Goal: Task Accomplishment & Management: Use online tool/utility

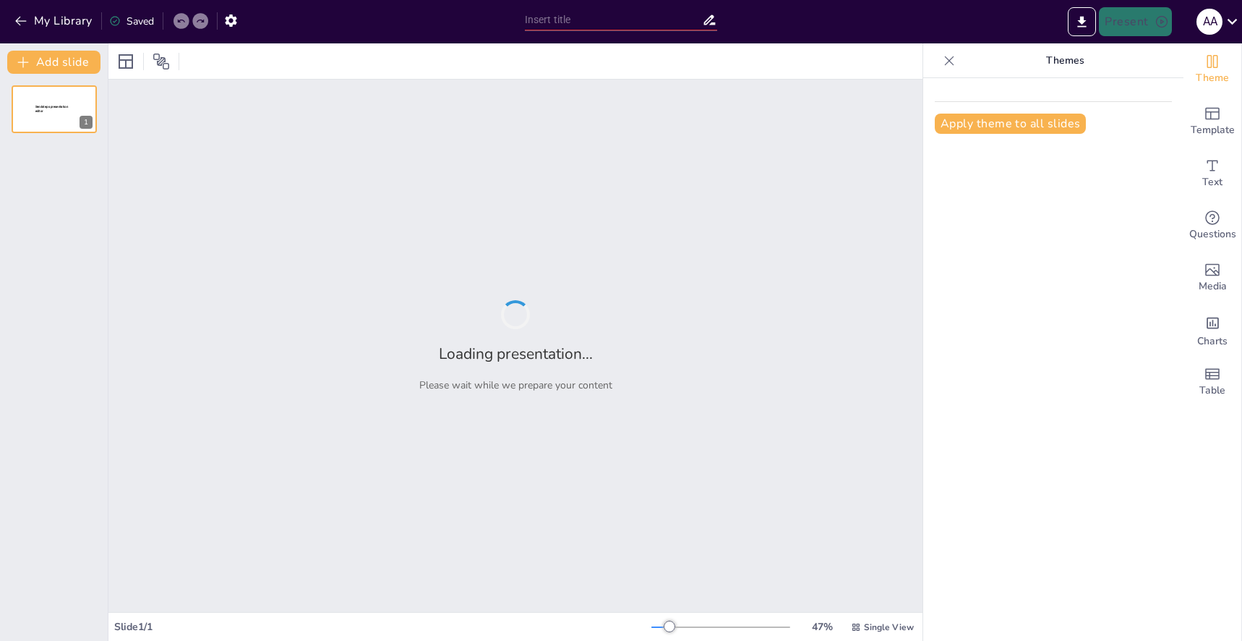
type input "Язык телодвижений: Понимание эмоций и намерений через жесты"
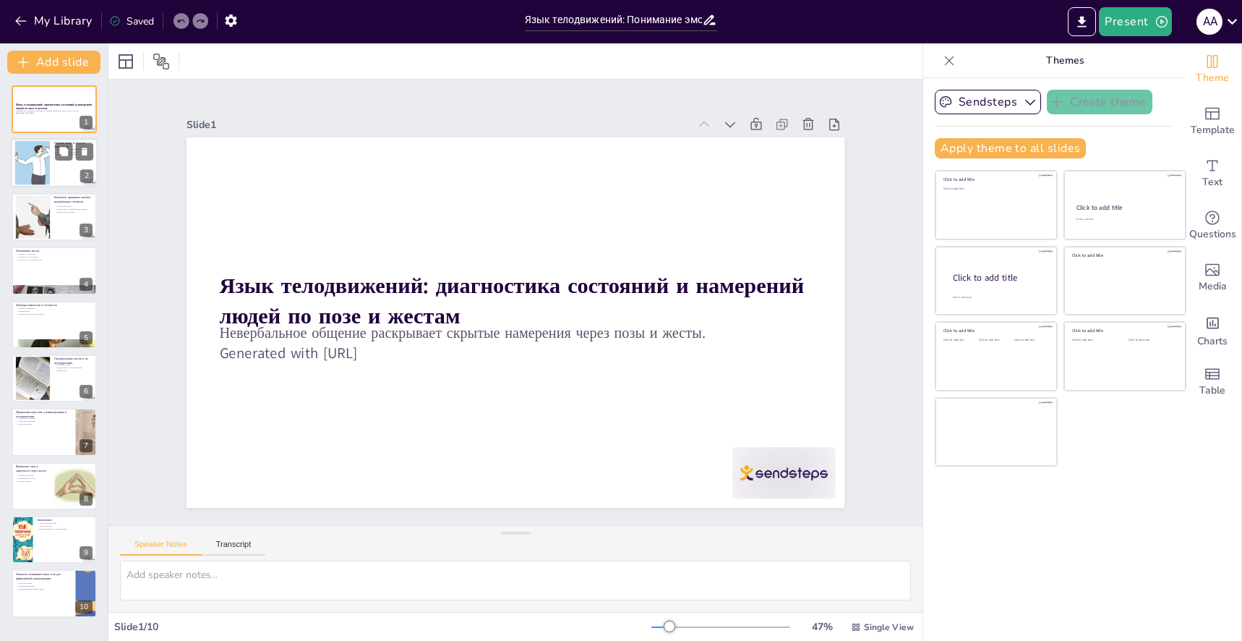
click at [38, 166] on div at bounding box center [32, 163] width 44 height 44
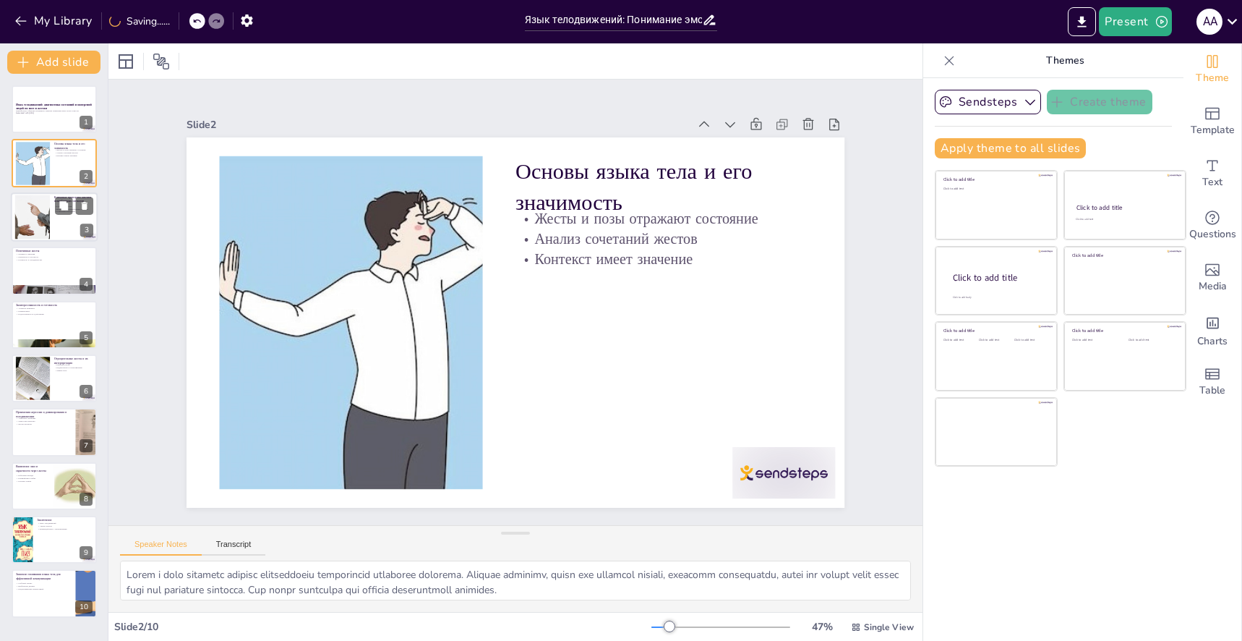
click at [40, 218] on div at bounding box center [32, 217] width 66 height 44
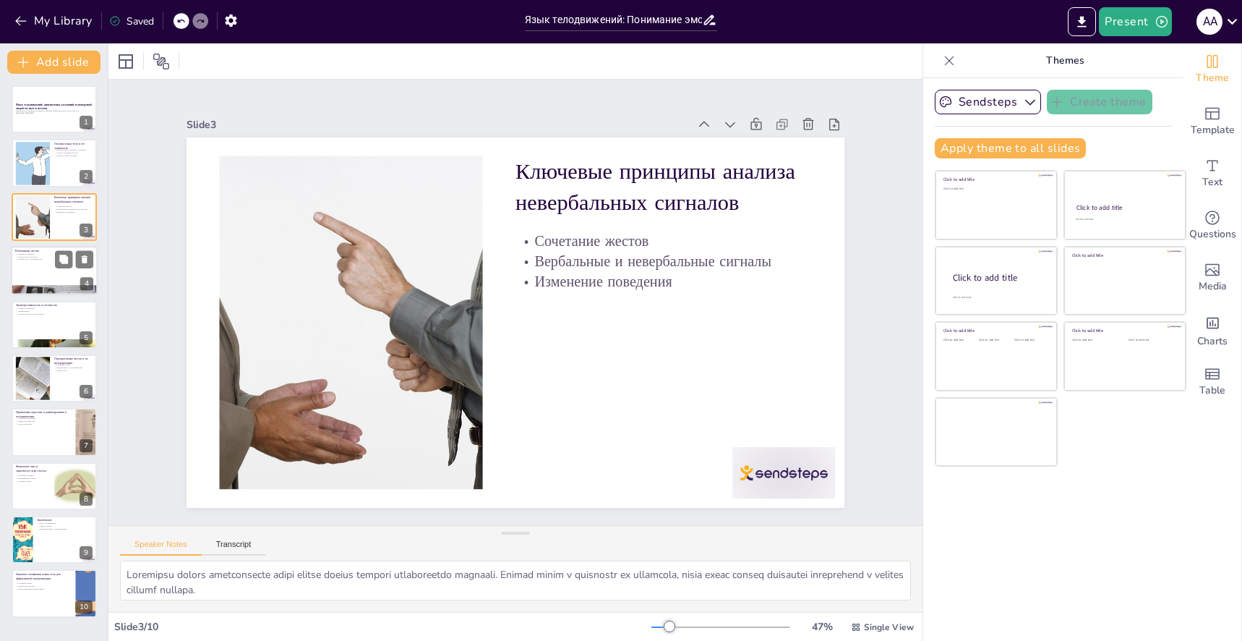
click at [30, 276] on div at bounding box center [54, 270] width 87 height 49
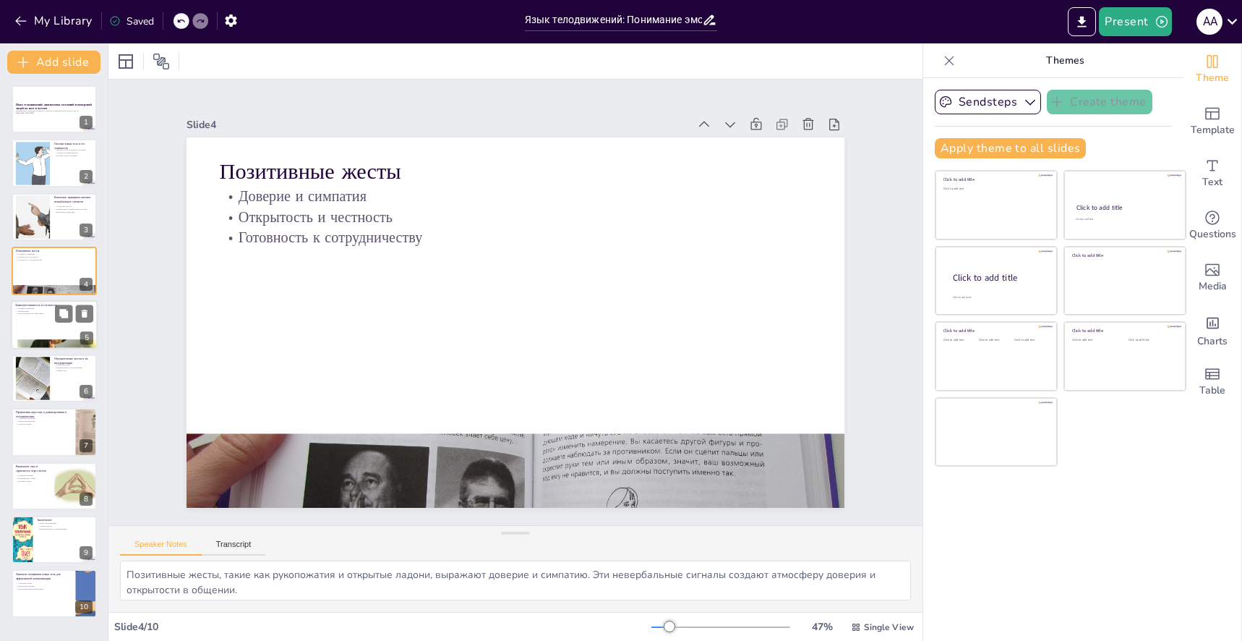
click at [40, 314] on p "Подготовленность к действиям" at bounding box center [54, 313] width 78 height 3
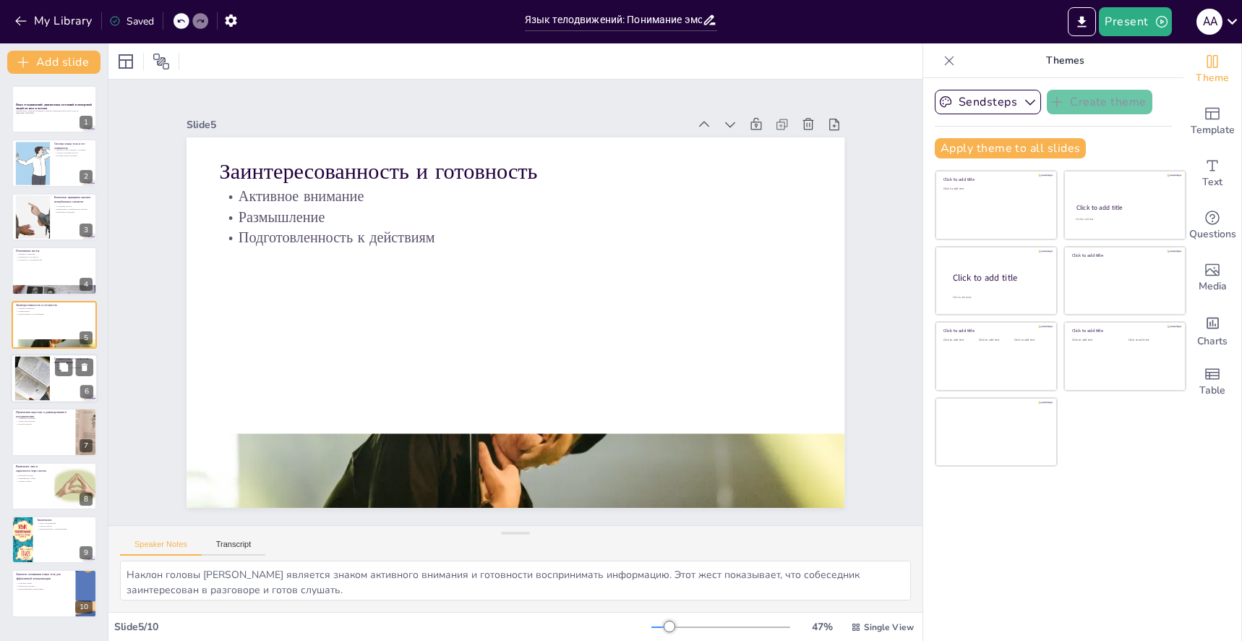
click at [45, 373] on div at bounding box center [32, 378] width 59 height 44
type textarea "Loremipsumdo sitametc a elitse doeius tempo incididuntutlab e dolor m aliqua en…"
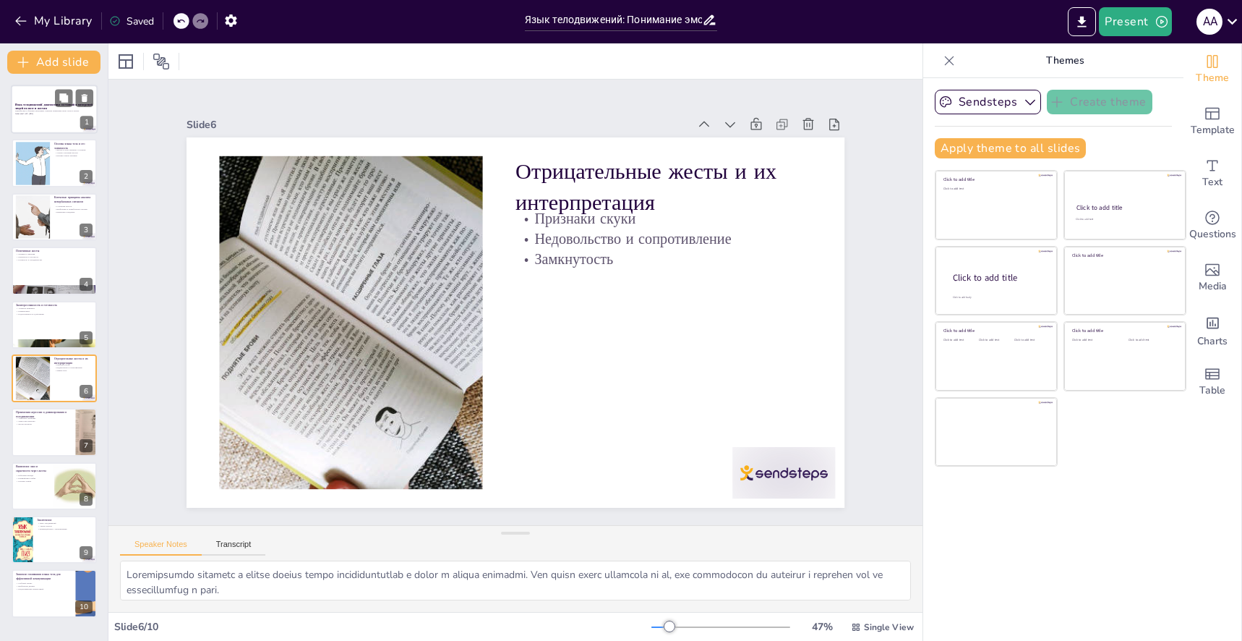
click at [52, 113] on p "Generated with [URL]" at bounding box center [54, 113] width 78 height 3
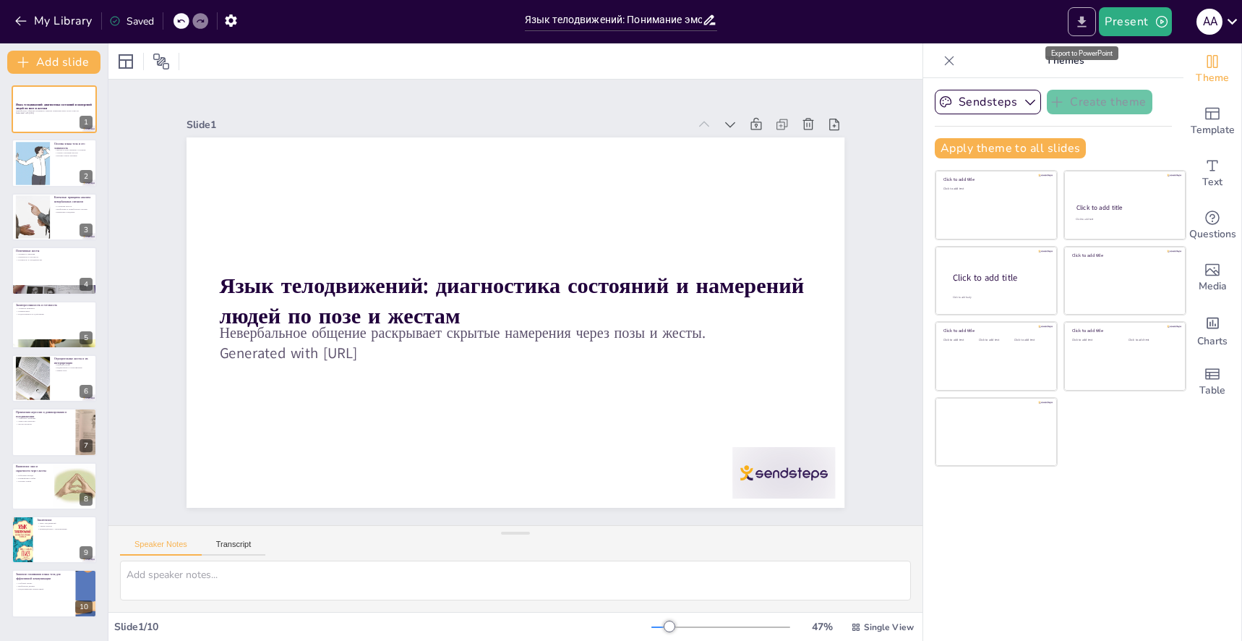
click at [1080, 26] on icon "Export to PowerPoint" at bounding box center [1082, 21] width 9 height 11
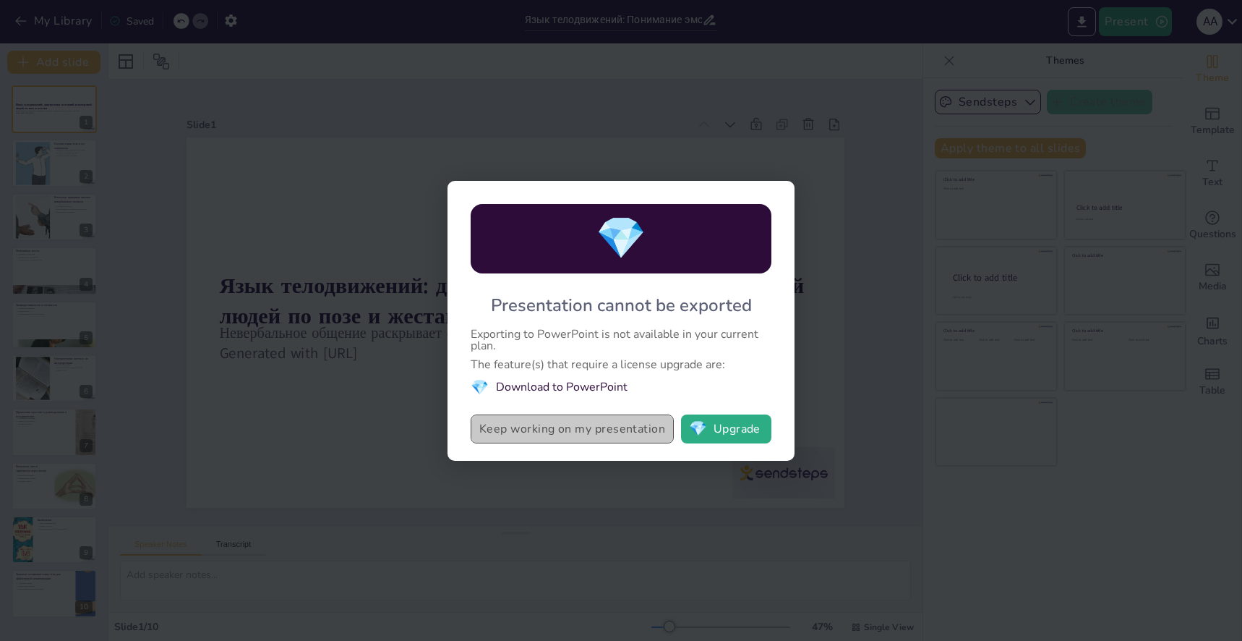
click at [602, 424] on button "Keep working on my presentation" at bounding box center [572, 428] width 203 height 29
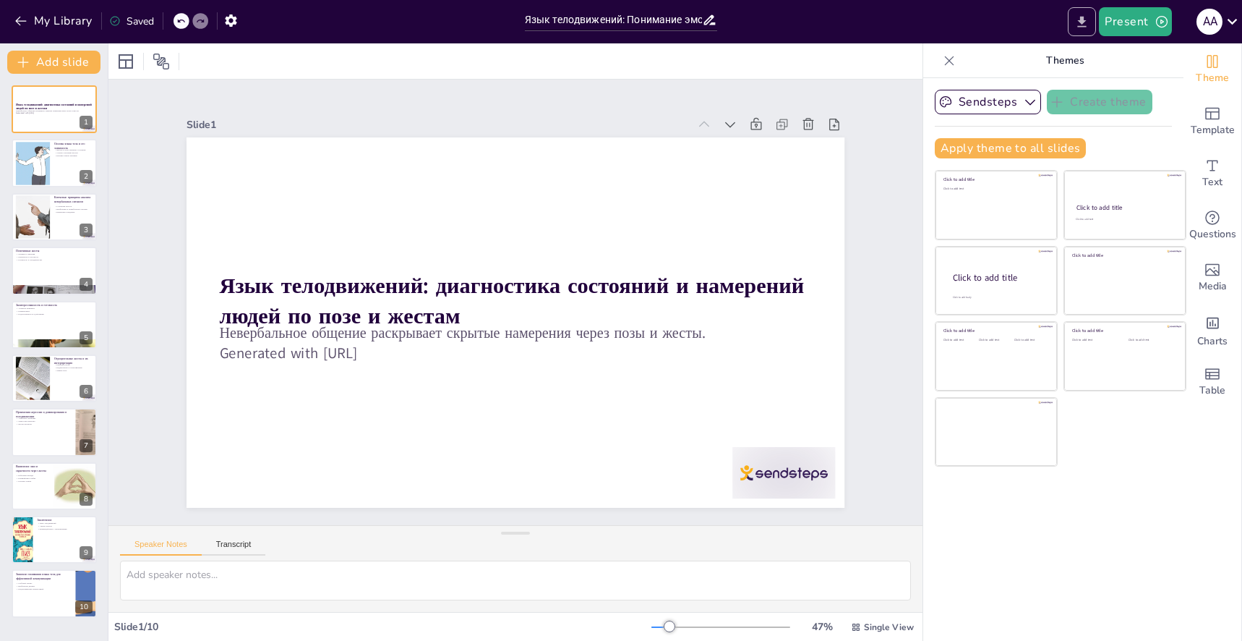
click at [1082, 22] on icon "Export to PowerPoint" at bounding box center [1082, 21] width 9 height 11
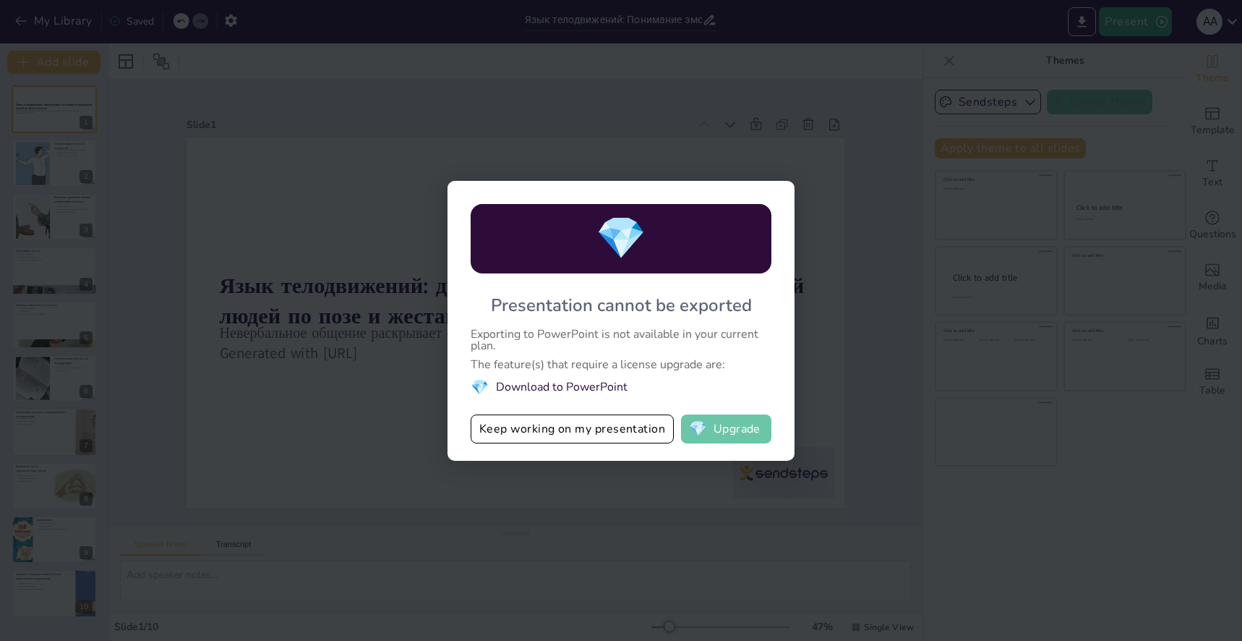
click at [701, 417] on button "💎 Upgrade" at bounding box center [726, 428] width 90 height 29
